Goal: Find specific page/section: Find specific page/section

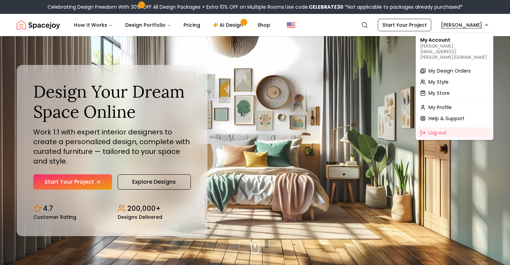
click at [452, 67] on span "My Design Orders" at bounding box center [449, 70] width 42 height 7
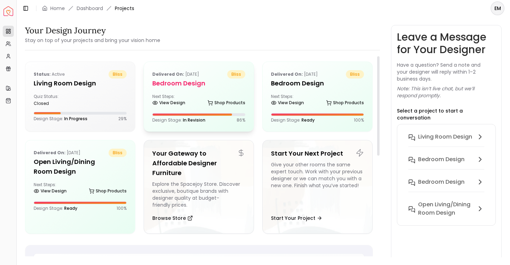
click at [205, 95] on div "Next Steps: View Design Shop Products" at bounding box center [198, 101] width 93 height 14
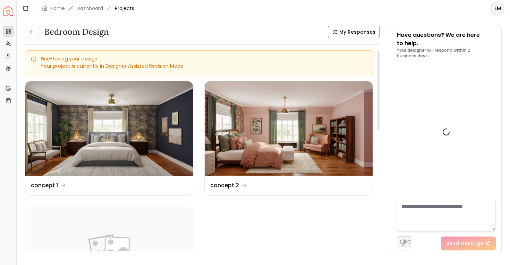
scroll to position [1226, 0]
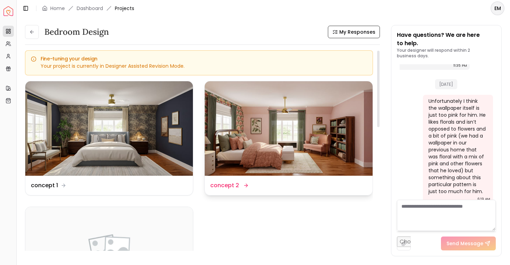
click at [301, 118] on img at bounding box center [289, 128] width 168 height 94
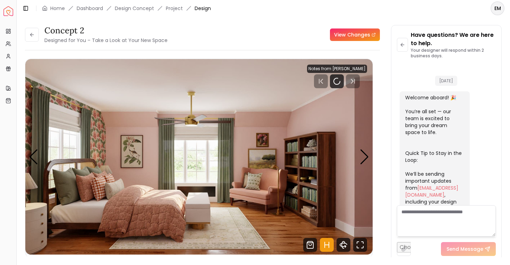
scroll to position [1221, 0]
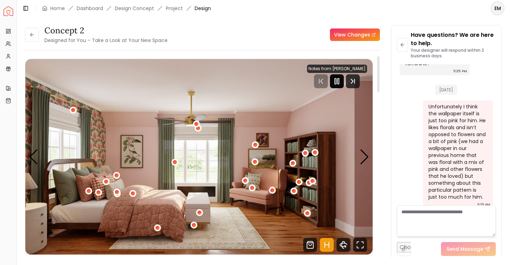
click at [341, 79] on icon "Pause" at bounding box center [337, 81] width 8 height 8
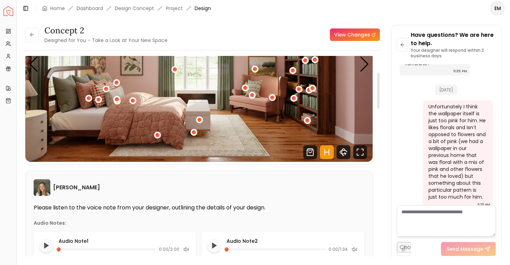
scroll to position [41, 0]
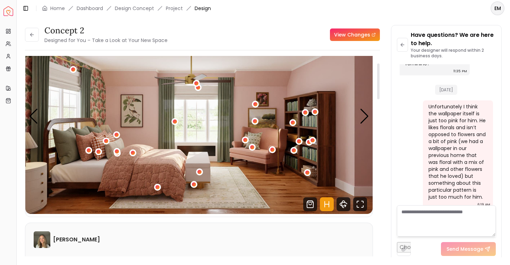
click at [324, 201] on icon "Hotspots Toggle" at bounding box center [327, 204] width 14 height 14
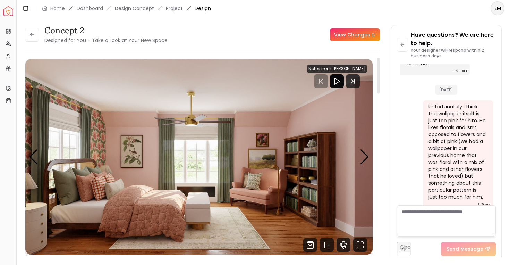
scroll to position [37, 0]
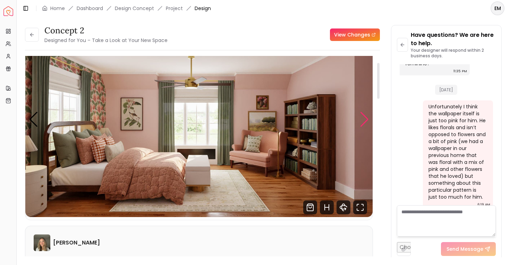
click at [365, 122] on div "Next slide" at bounding box center [364, 119] width 9 height 15
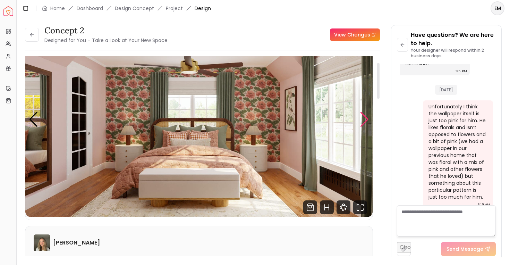
click at [365, 122] on div "Next slide" at bounding box center [364, 119] width 9 height 15
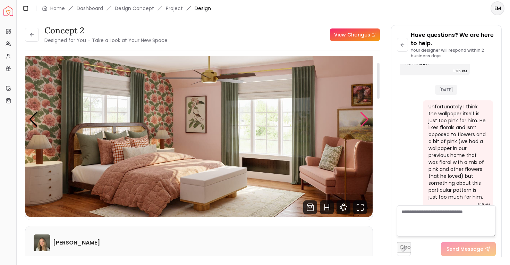
click at [365, 122] on div "Next slide" at bounding box center [364, 119] width 9 height 15
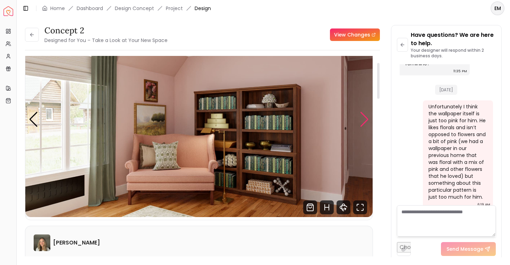
click at [365, 122] on div "Next slide" at bounding box center [364, 119] width 9 height 15
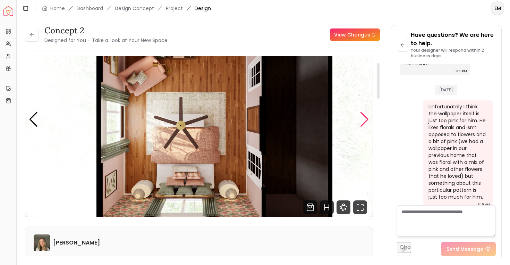
click at [365, 122] on div "Next slide" at bounding box center [364, 119] width 9 height 15
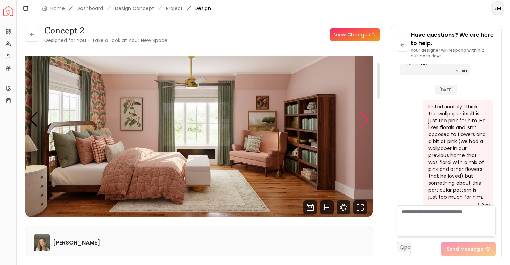
click at [365, 122] on div "Next slide" at bounding box center [364, 119] width 9 height 15
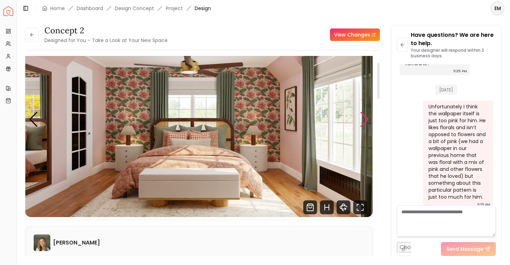
click at [365, 122] on div "Next slide" at bounding box center [364, 119] width 9 height 15
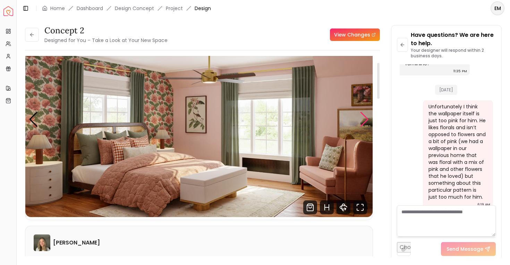
click at [365, 122] on div "Next slide" at bounding box center [364, 119] width 9 height 15
